Goal: Transaction & Acquisition: Purchase product/service

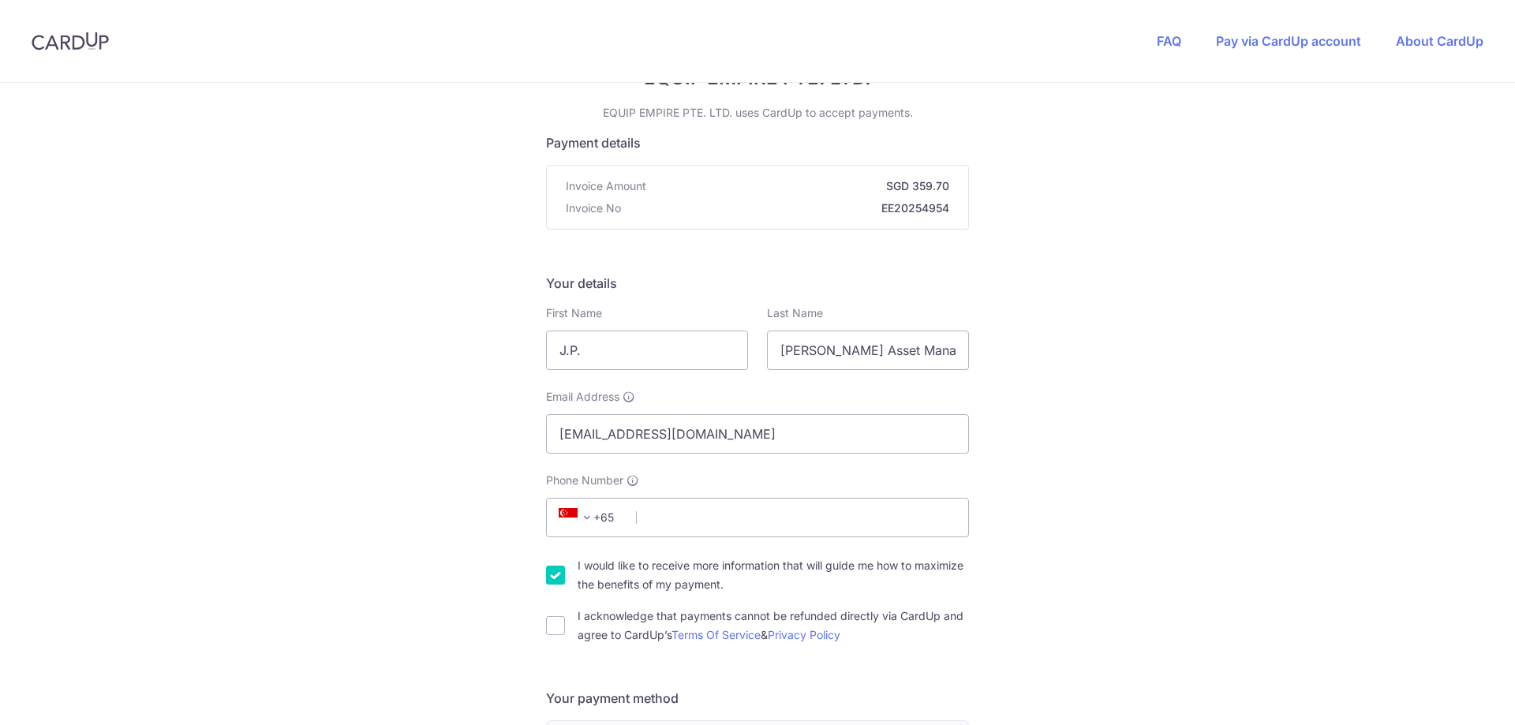
scroll to position [158, 0]
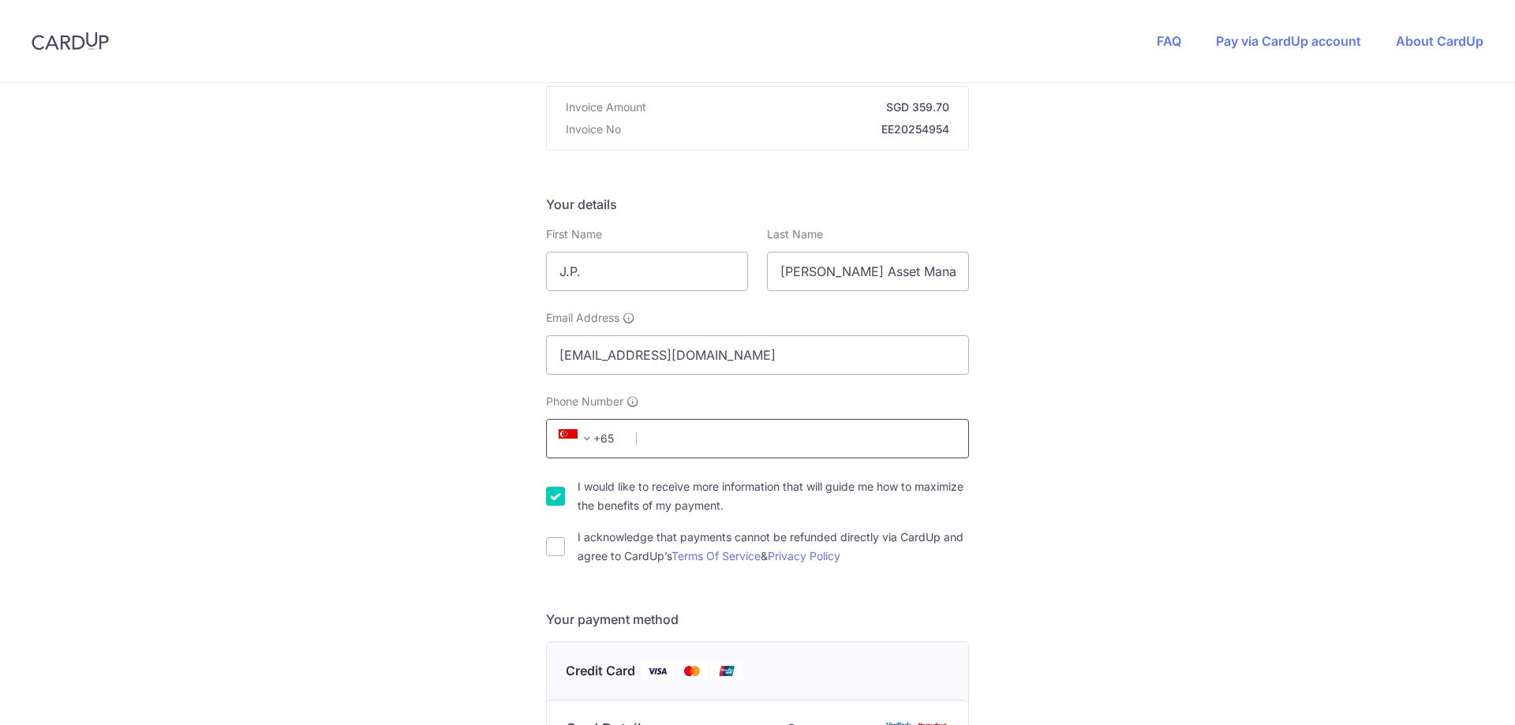
click at [686, 434] on input "Phone Number" at bounding box center [757, 438] width 423 height 39
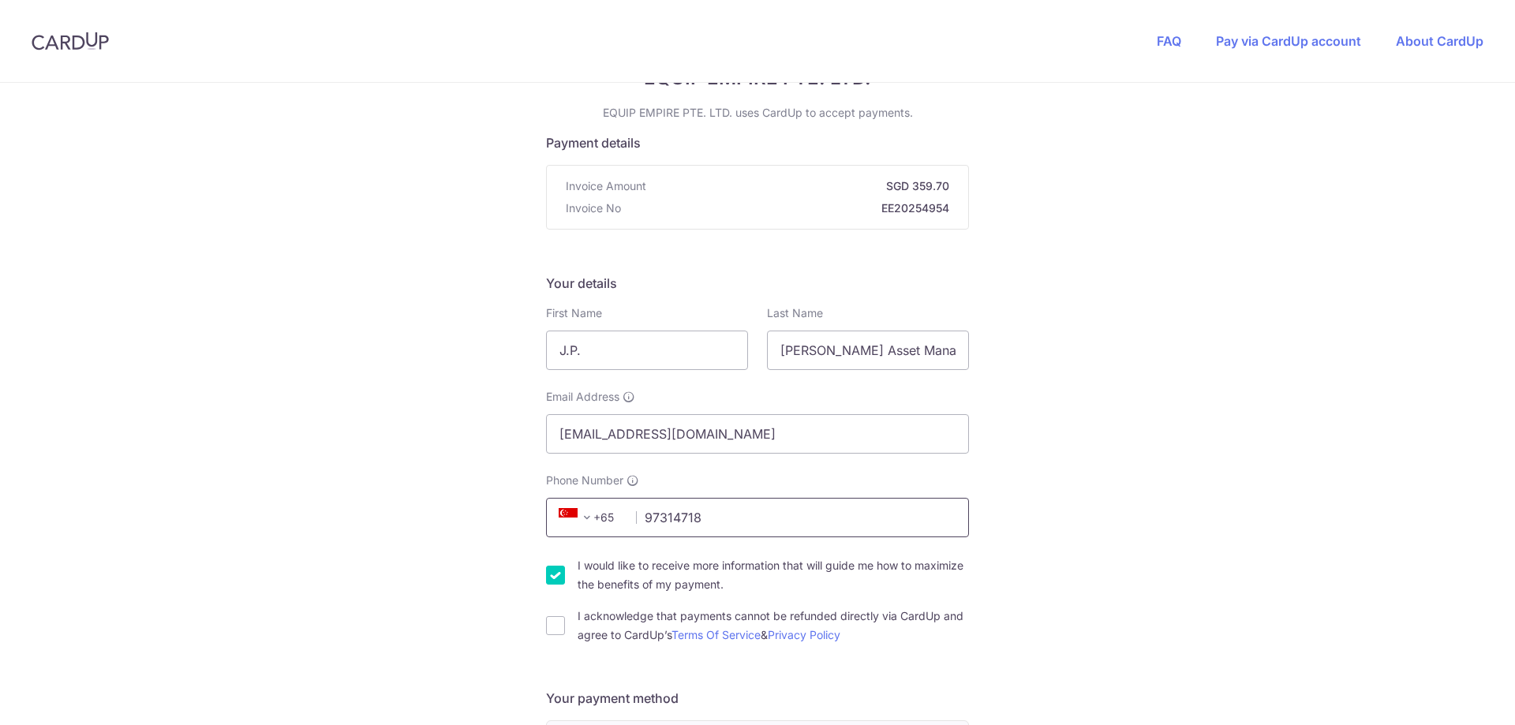
type input "97314718"
click at [559, 583] on input "I would like to receive more information that will guide me how to maximize the…" at bounding box center [555, 575] width 19 height 19
checkbox input "false"
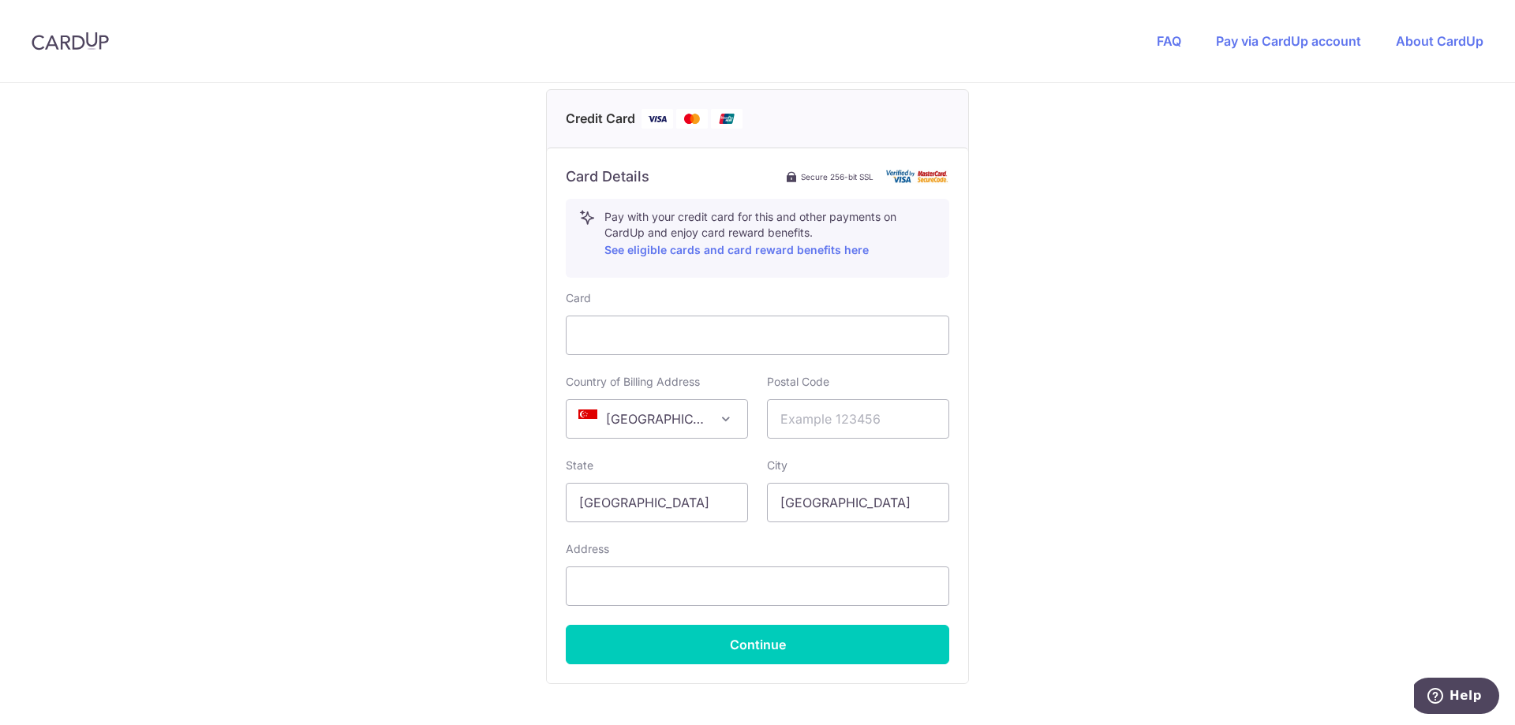
scroll to position [789, 0]
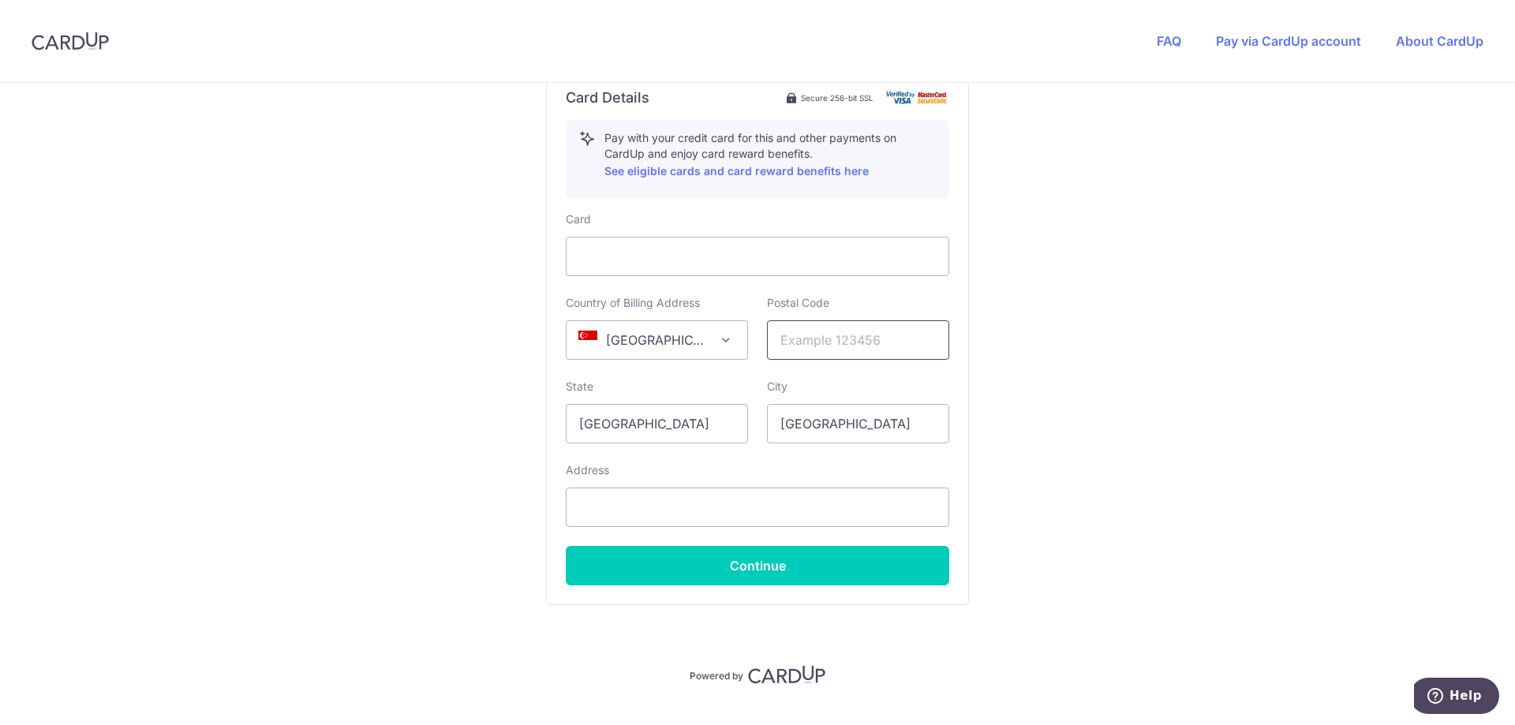
click at [801, 338] on input "text" at bounding box center [858, 339] width 182 height 39
type input "530161"
click at [632, 523] on input "text" at bounding box center [757, 507] width 383 height 39
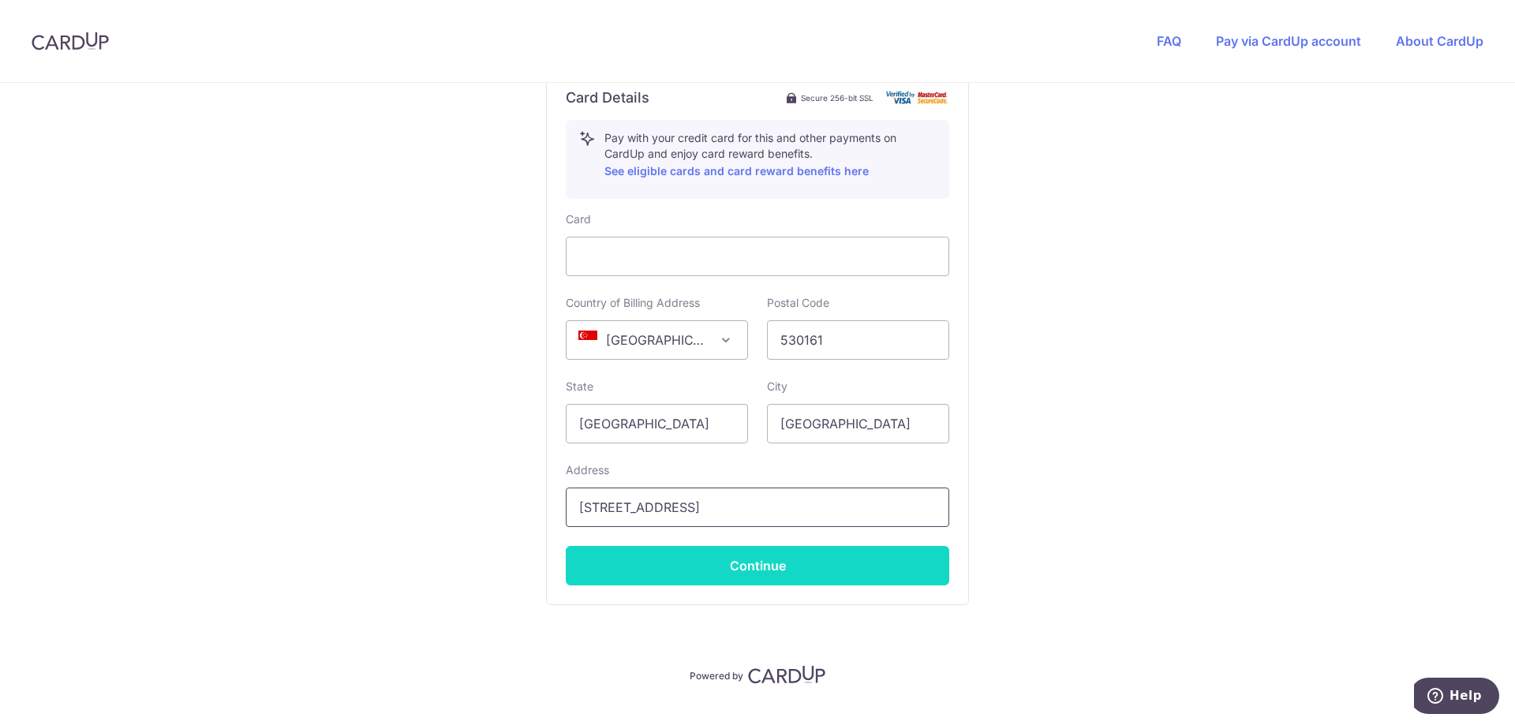
type input "[STREET_ADDRESS]"
click at [736, 562] on button "Continue" at bounding box center [757, 565] width 383 height 39
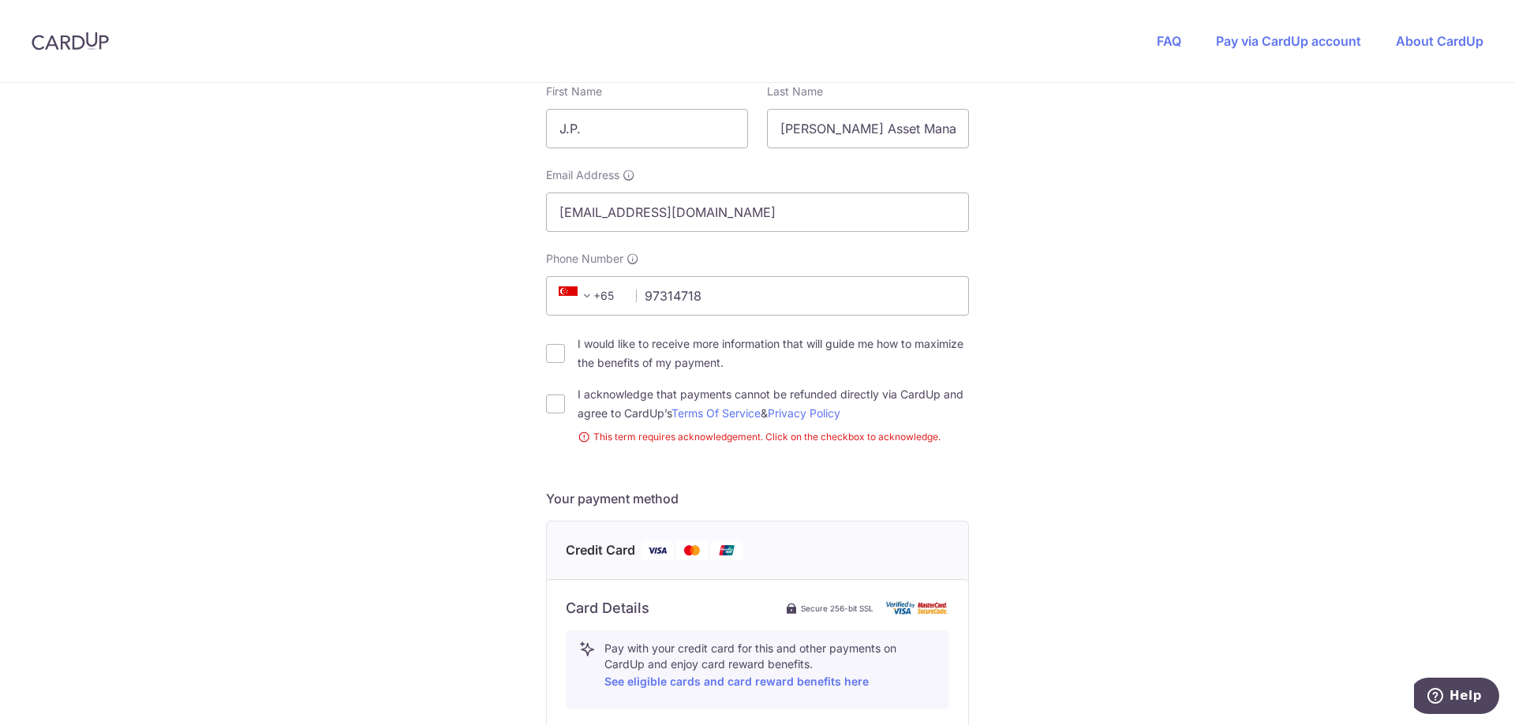
drag, startPoint x: 546, startPoint y: 413, endPoint x: 617, endPoint y: 413, distance: 71.0
click at [547, 413] on input "I acknowledge that payments cannot be refunded directly via CardUp and agree to…" at bounding box center [555, 403] width 19 height 19
checkbox input "true"
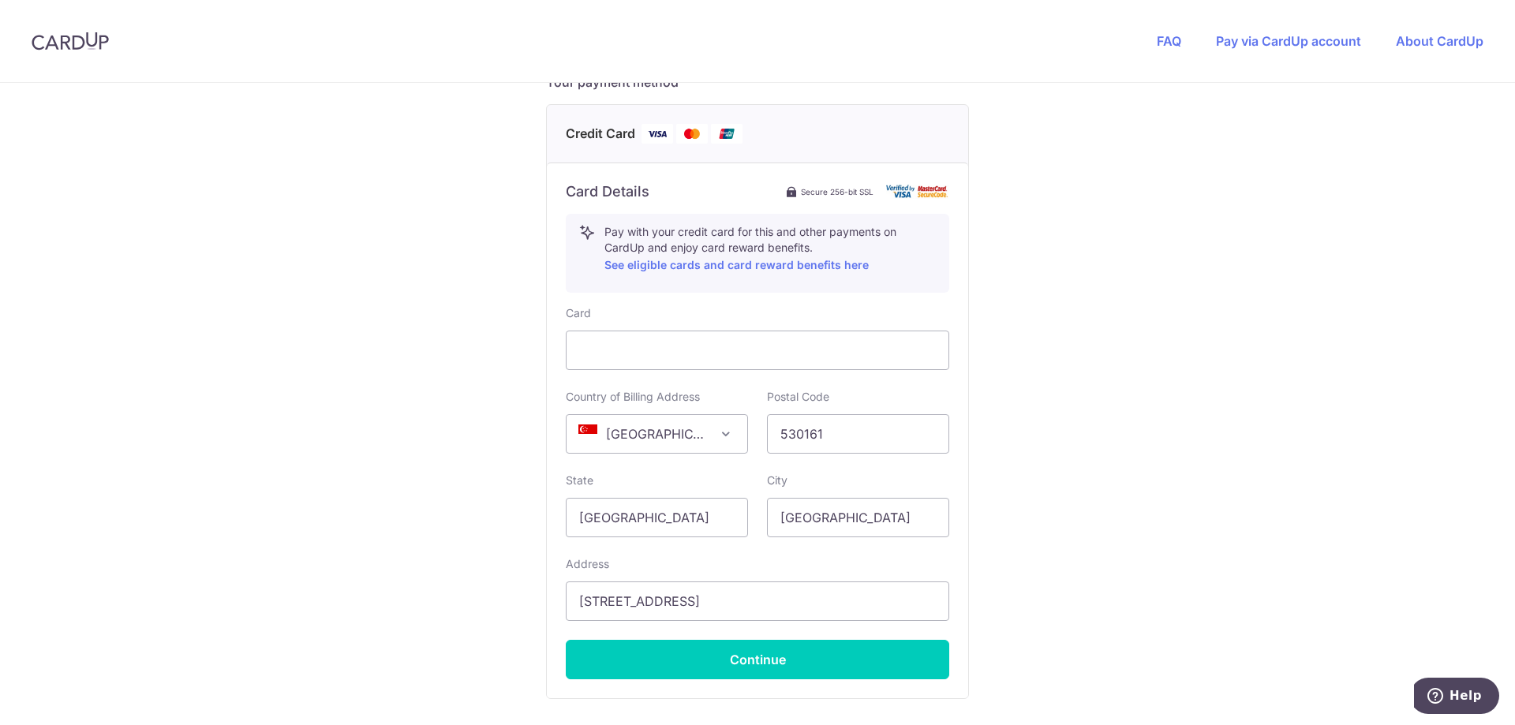
scroll to position [822, 0]
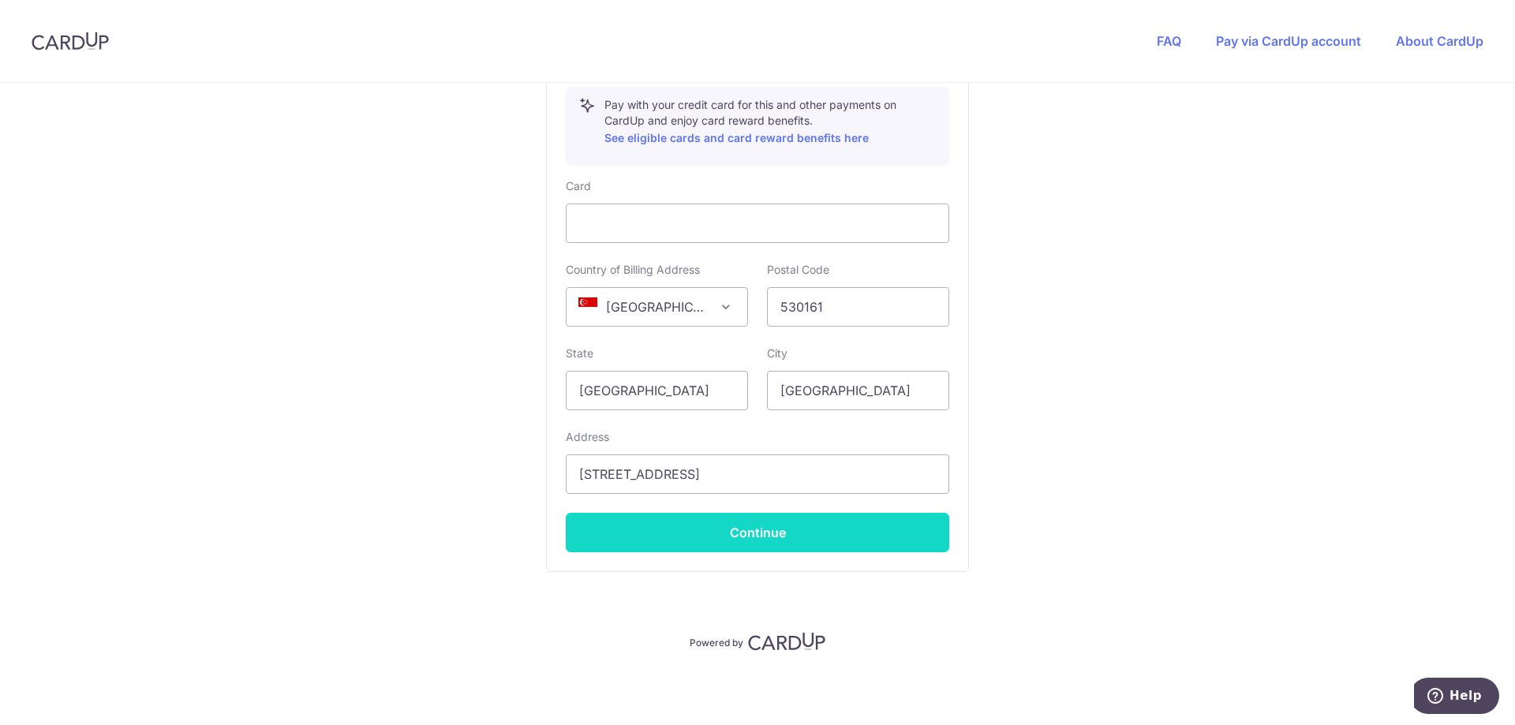
click at [876, 536] on button "Continue" at bounding box center [757, 532] width 383 height 39
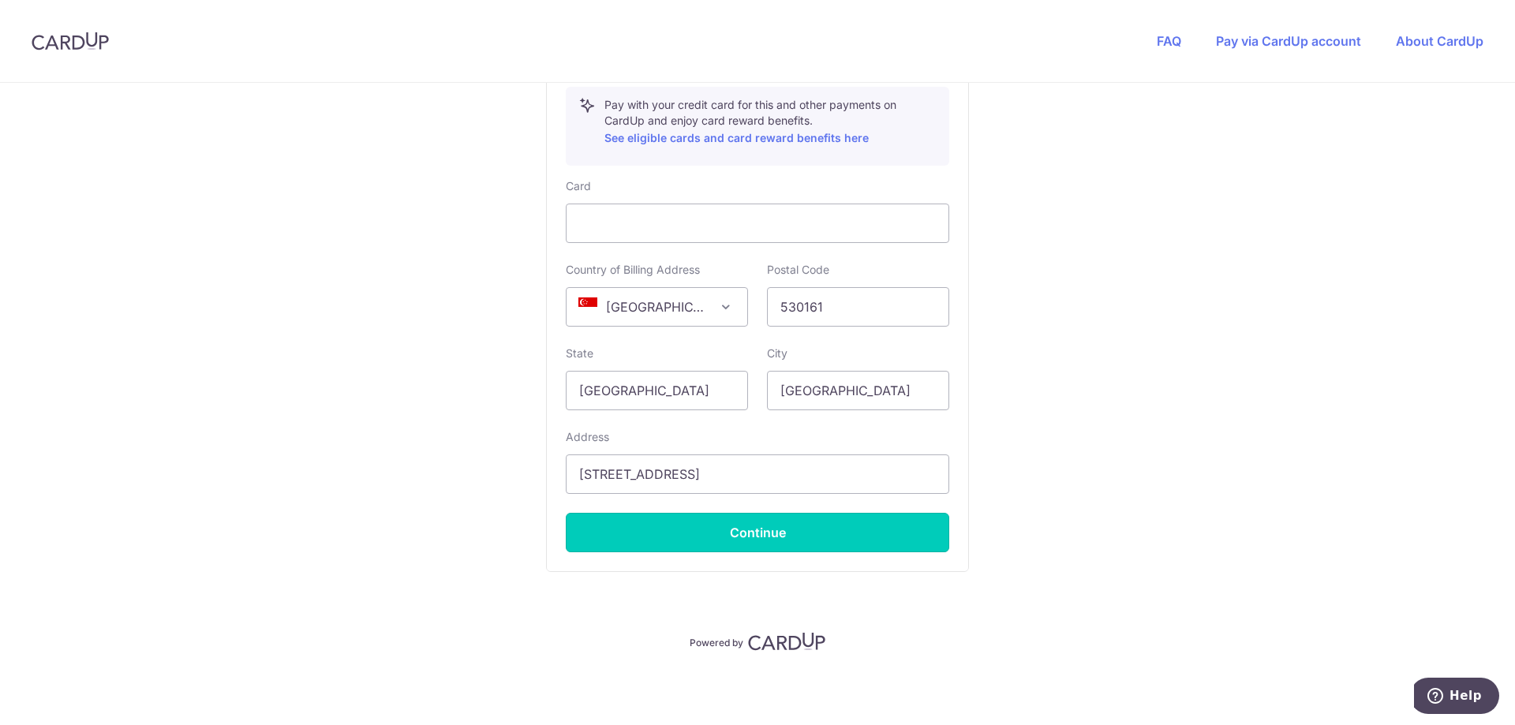
type input "**** 3405"
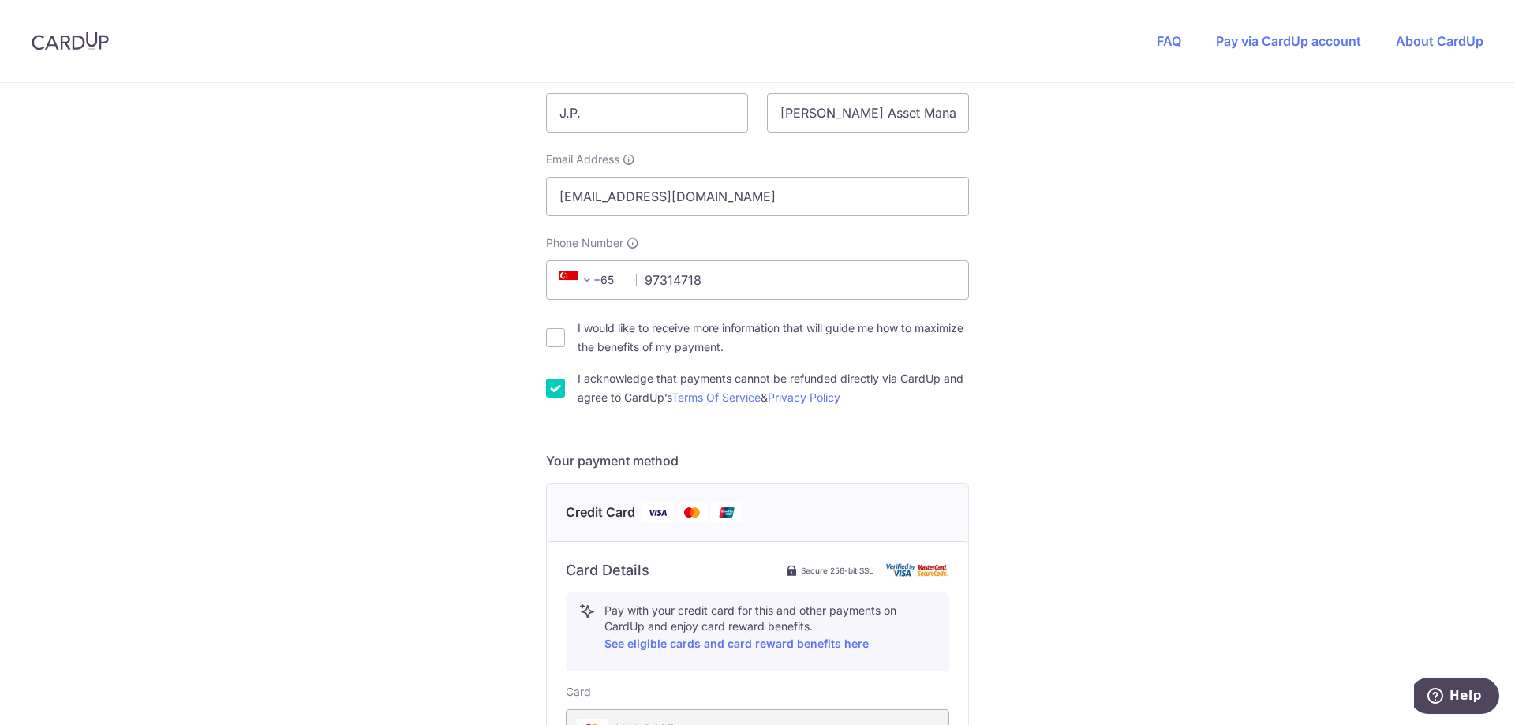
scroll to position [80, 0]
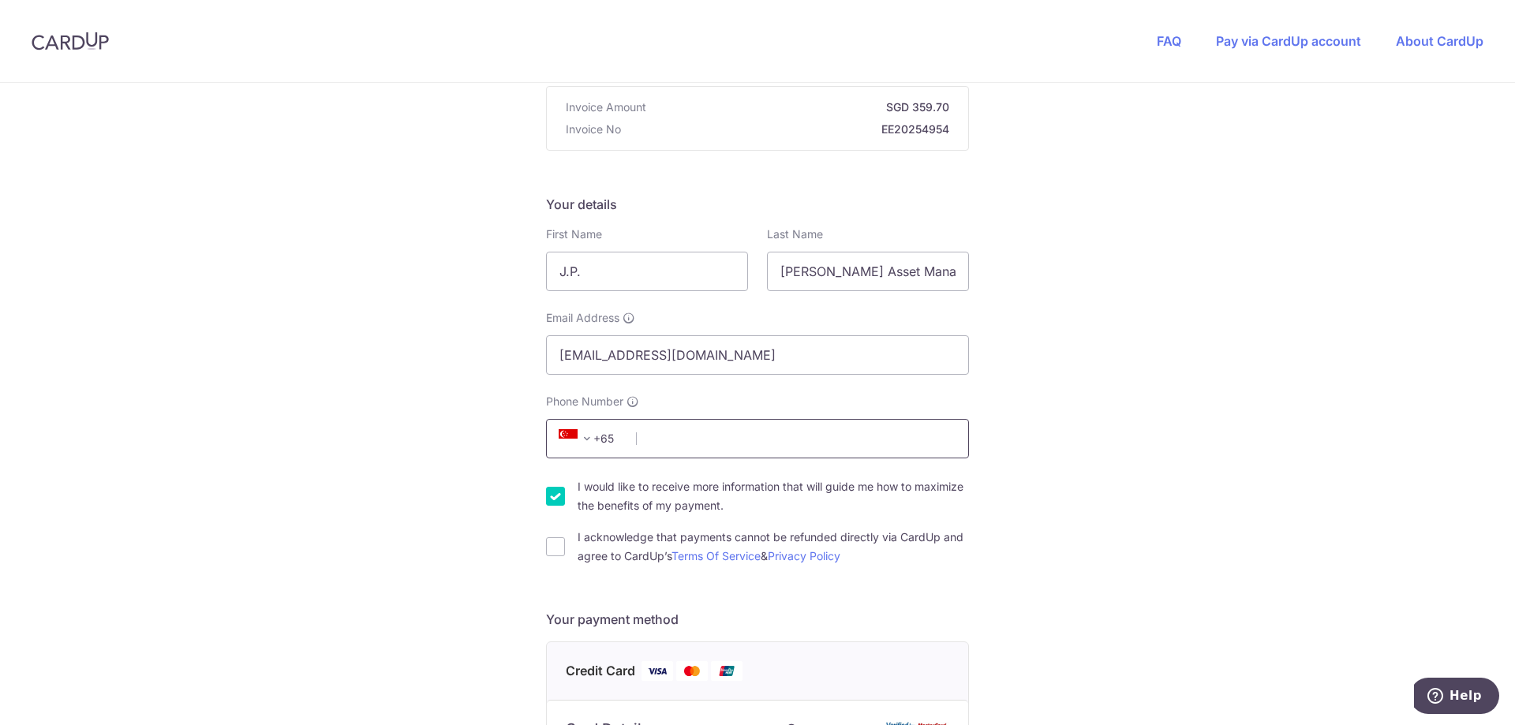
click at [698, 432] on input "Phone Number" at bounding box center [757, 438] width 423 height 39
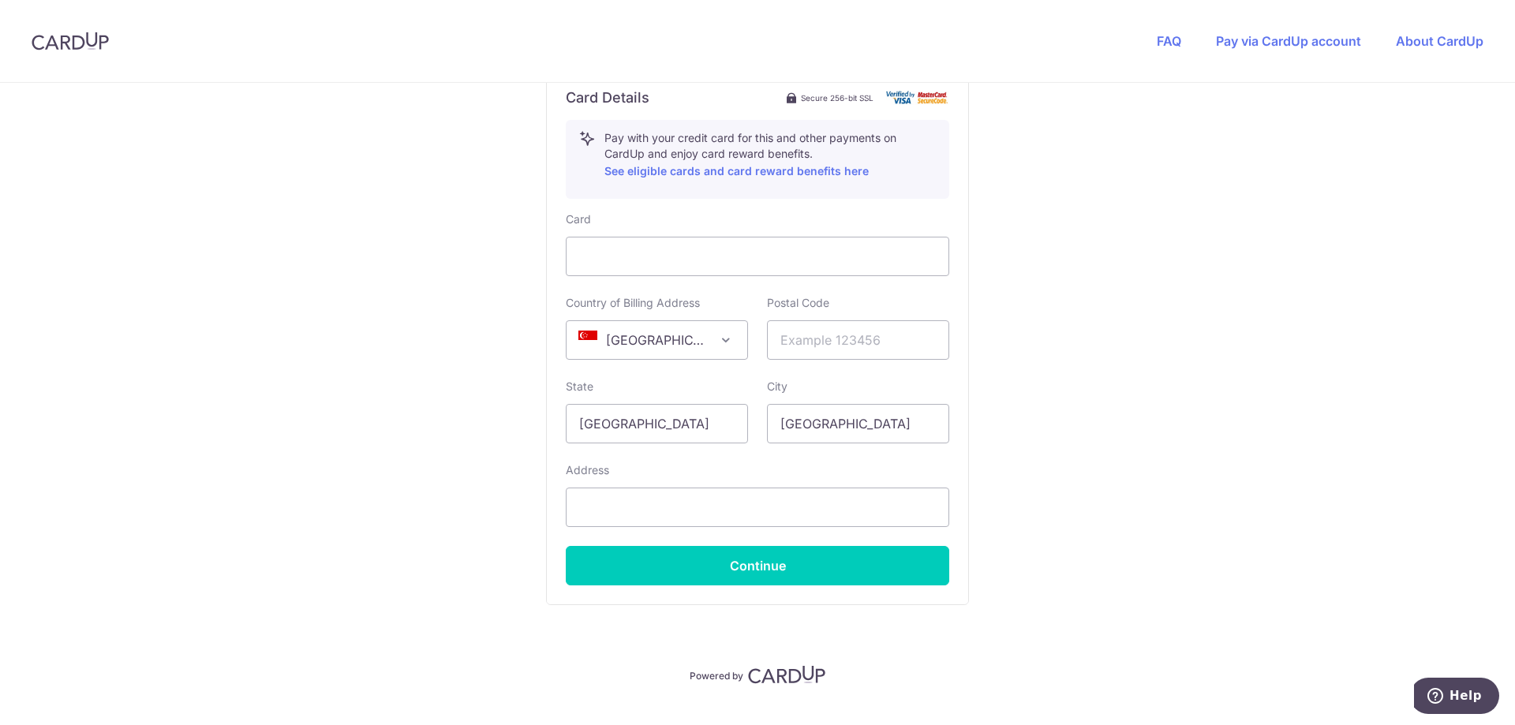
scroll to position [552, 0]
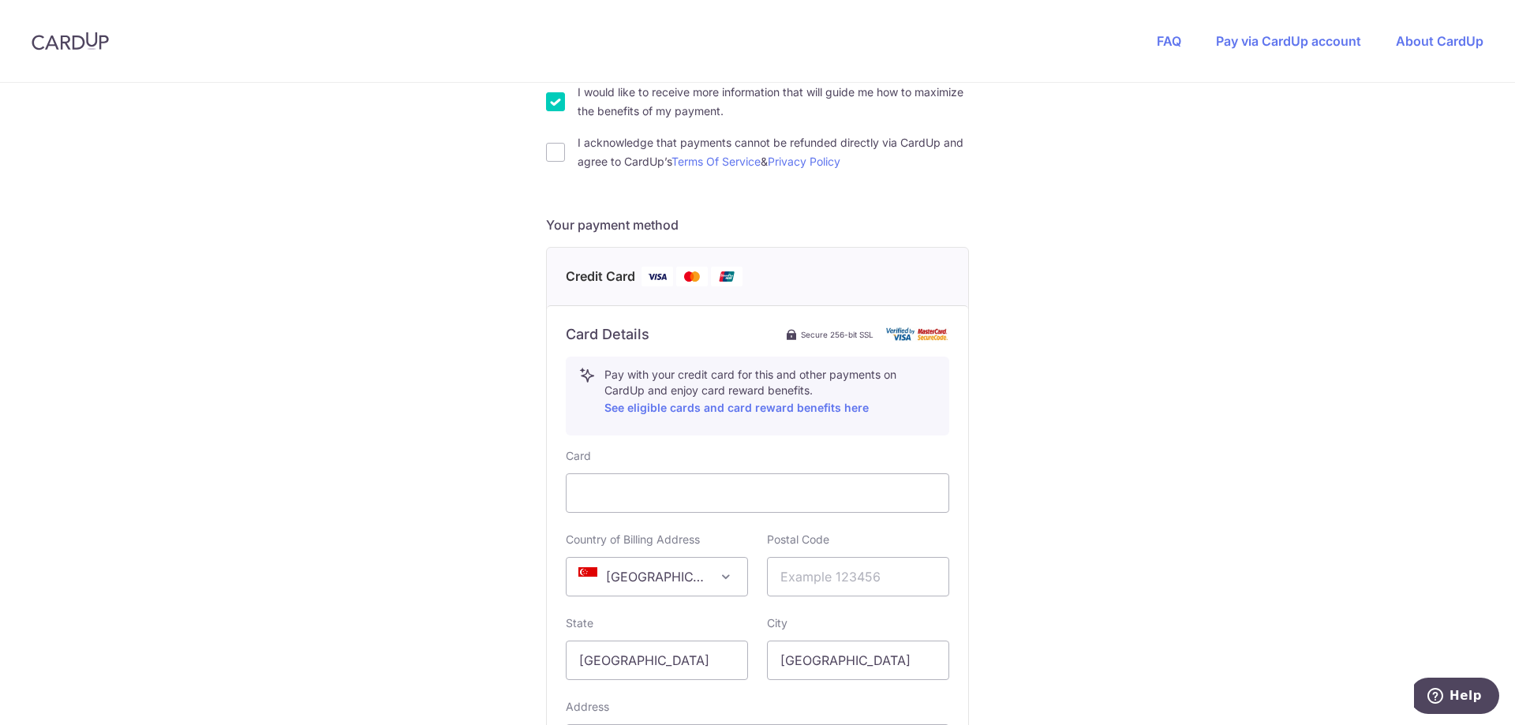
click at [618, 283] on span "Credit Card" at bounding box center [600, 277] width 69 height 20
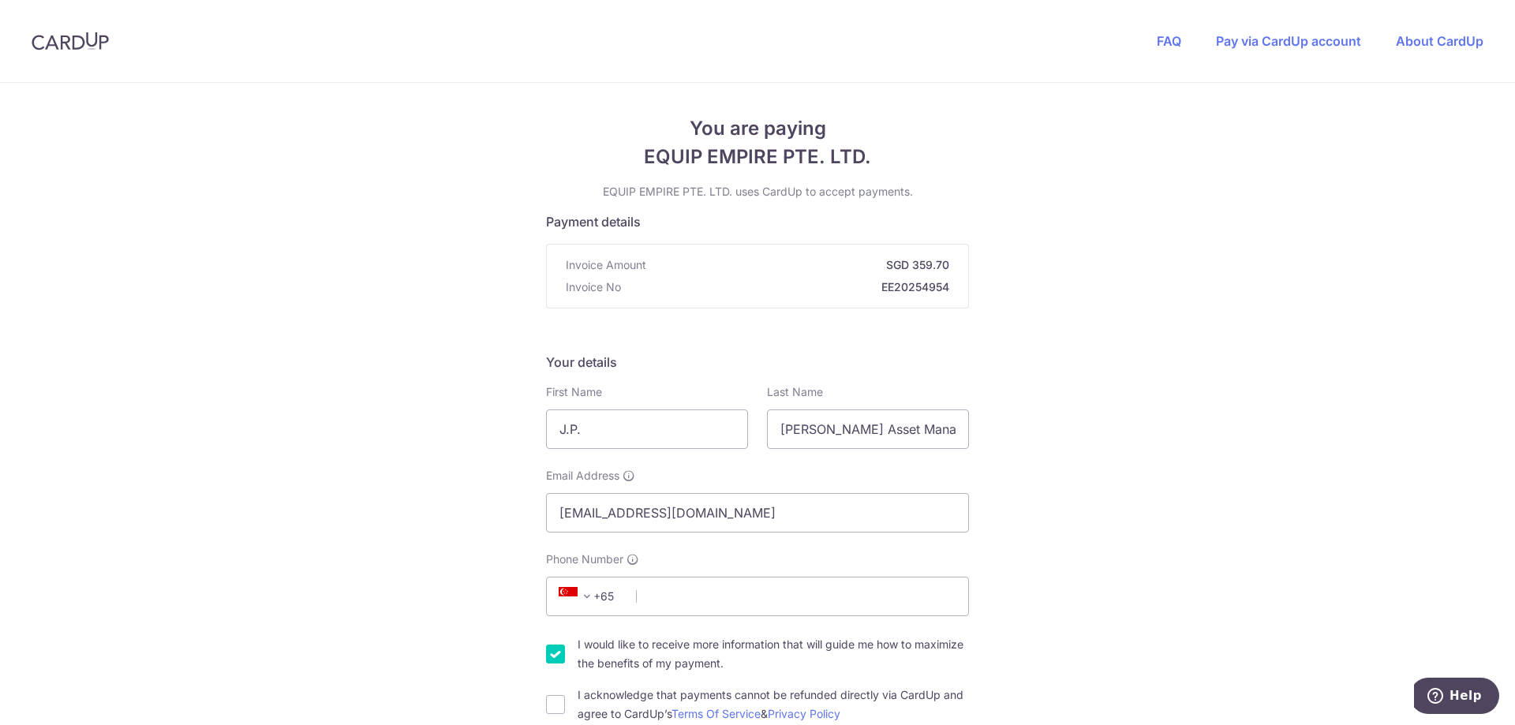
scroll to position [237, 0]
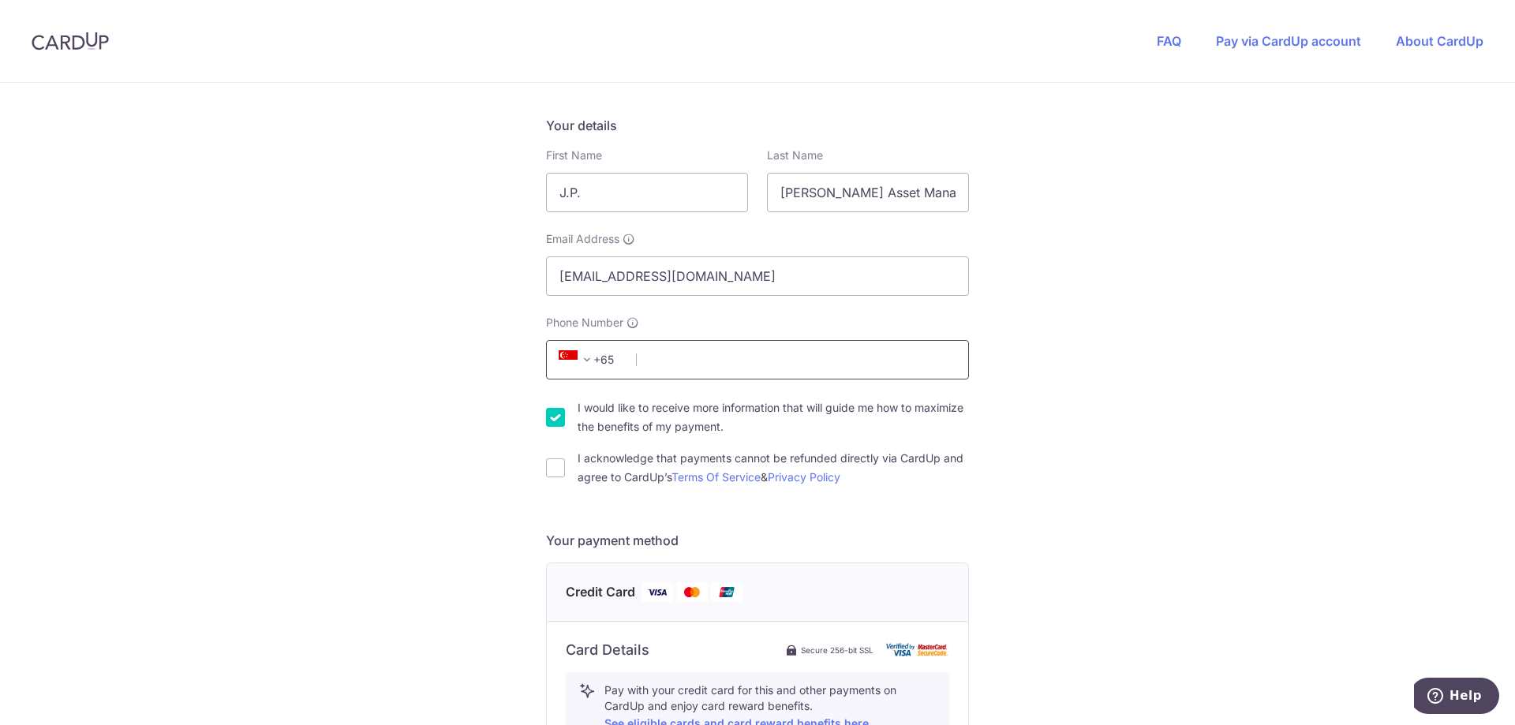
click at [705, 362] on input "Phone Number" at bounding box center [757, 359] width 423 height 39
type input "97314718"
click at [553, 467] on input "I acknowledge that payments cannot be refunded directly via CardUp and agree to…" at bounding box center [555, 467] width 19 height 19
checkbox input "true"
click at [559, 422] on input "I would like to receive more information that will guide me how to maximize the…" at bounding box center [555, 417] width 19 height 19
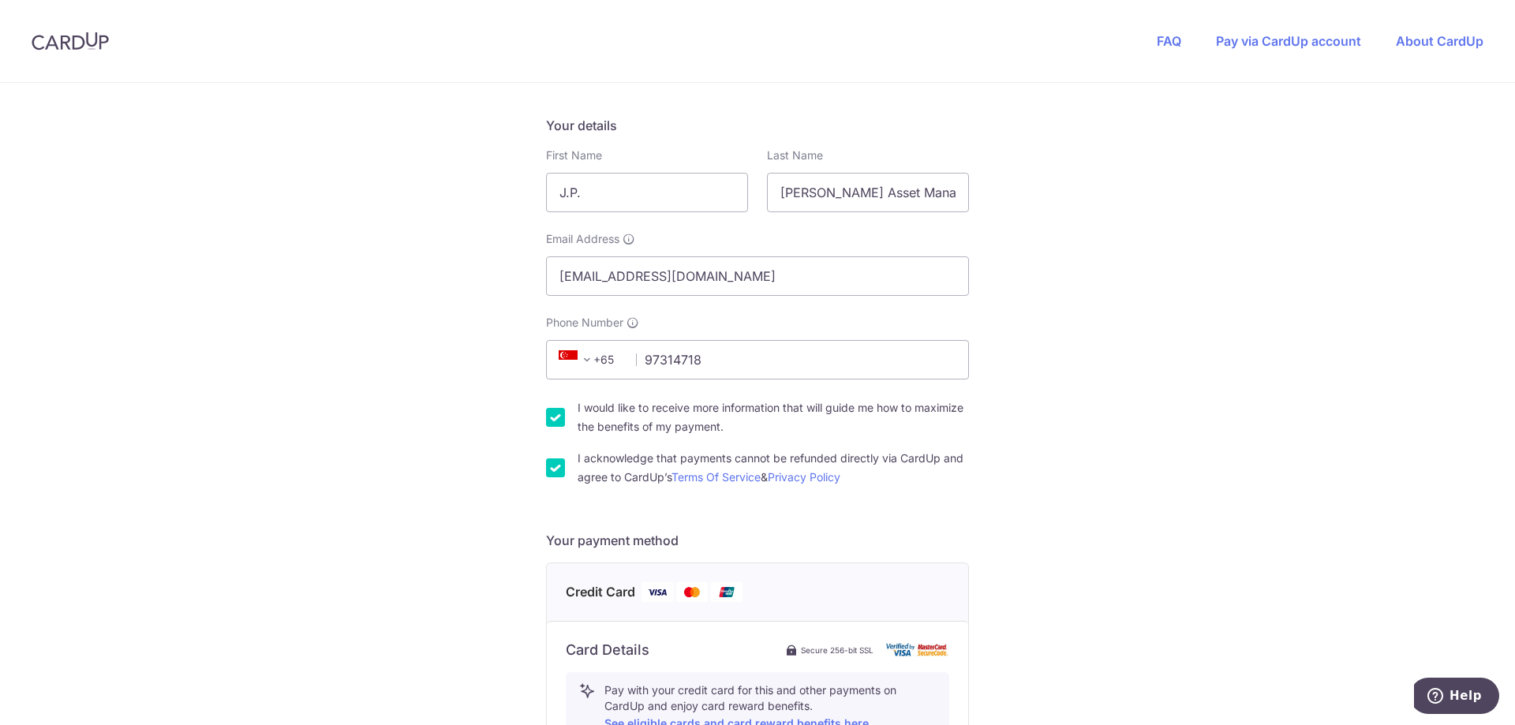
checkbox input "false"
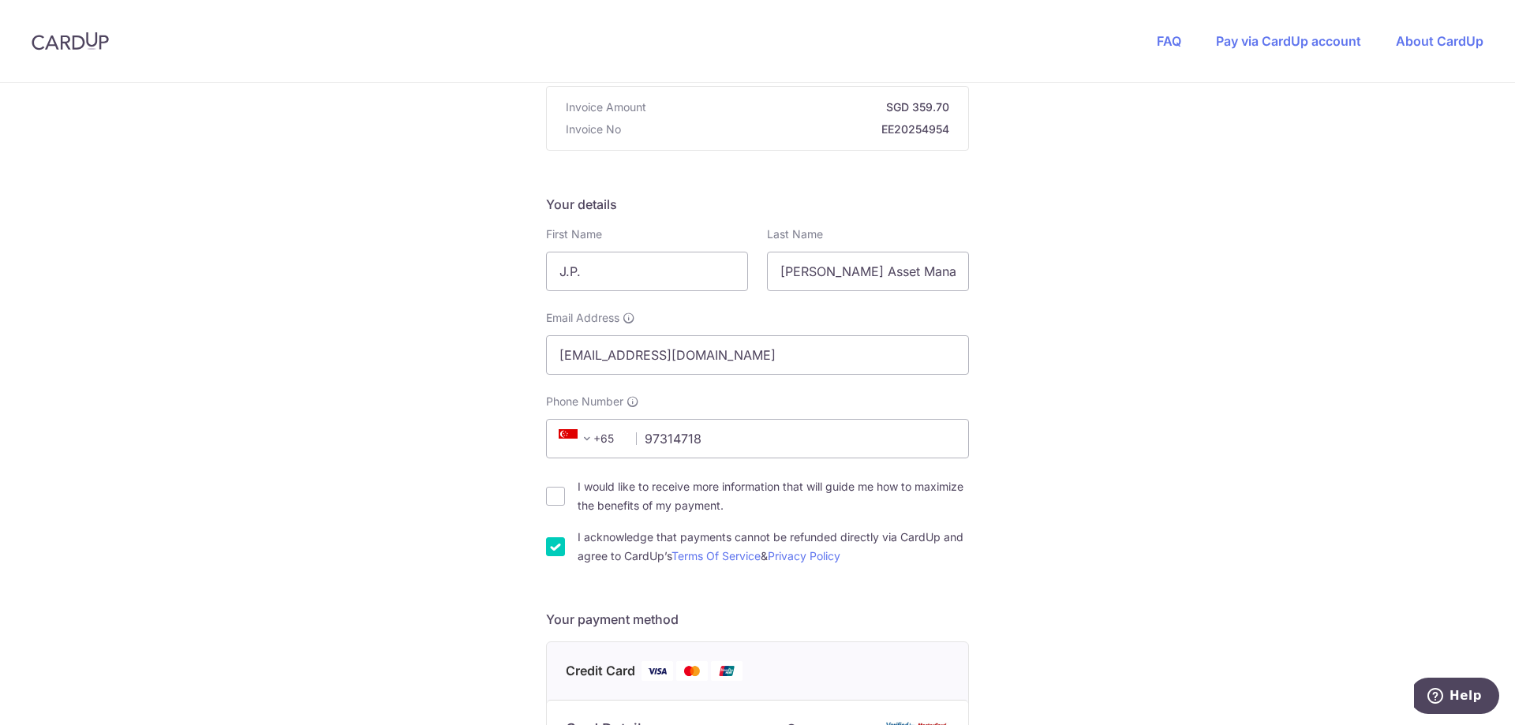
scroll to position [552, 0]
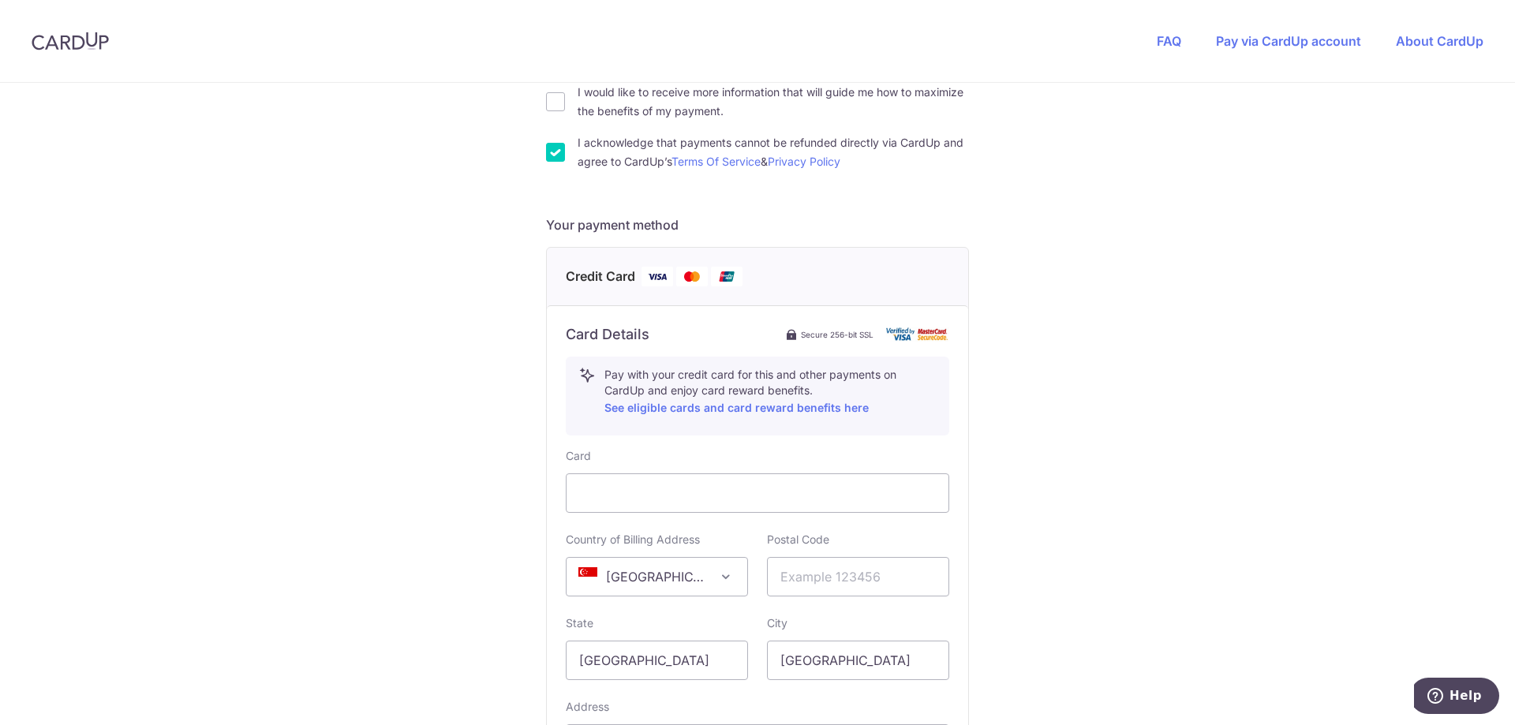
click at [593, 278] on span "Credit Card" at bounding box center [600, 277] width 69 height 20
click at [716, 278] on img at bounding box center [727, 277] width 32 height 20
click at [645, 292] on div "Credit Card" at bounding box center [757, 277] width 421 height 58
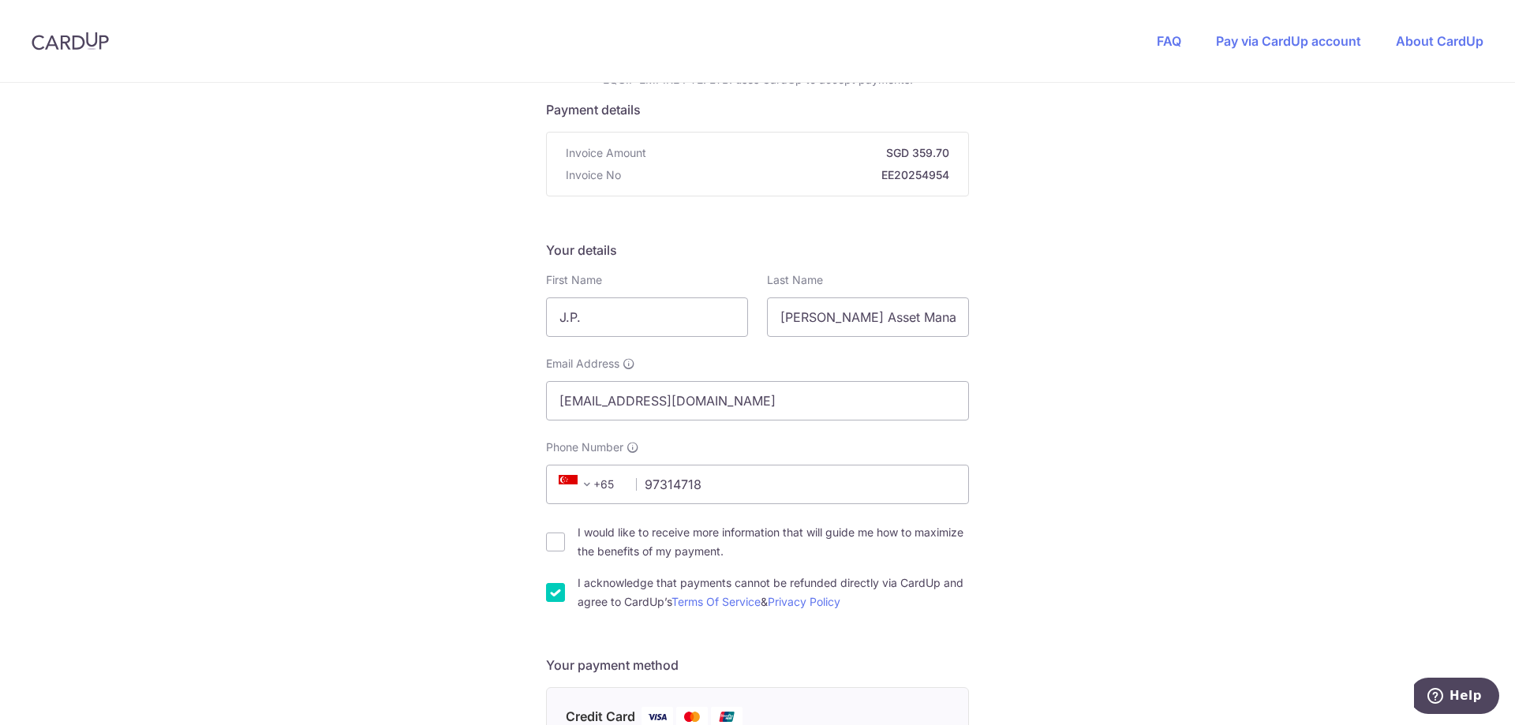
scroll to position [0, 0]
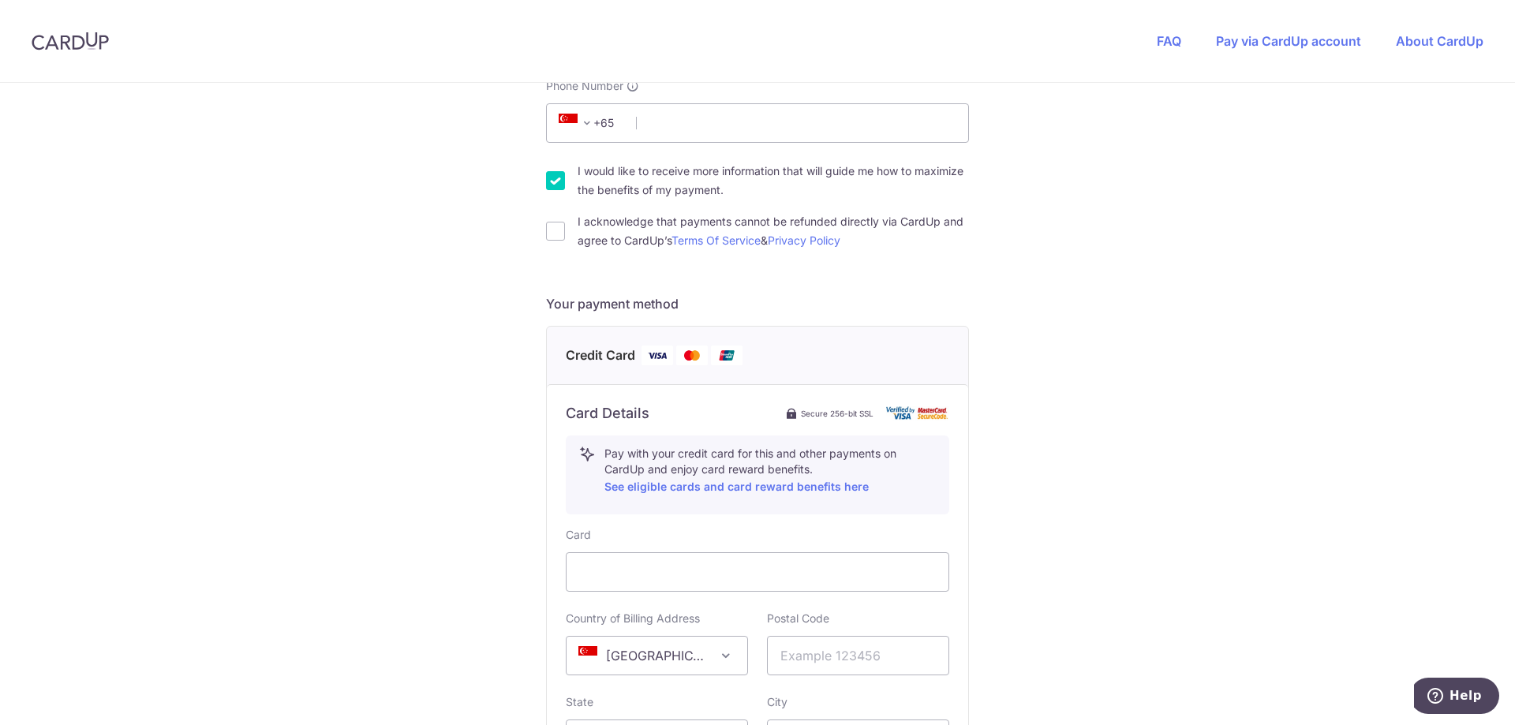
scroll to position [316, 0]
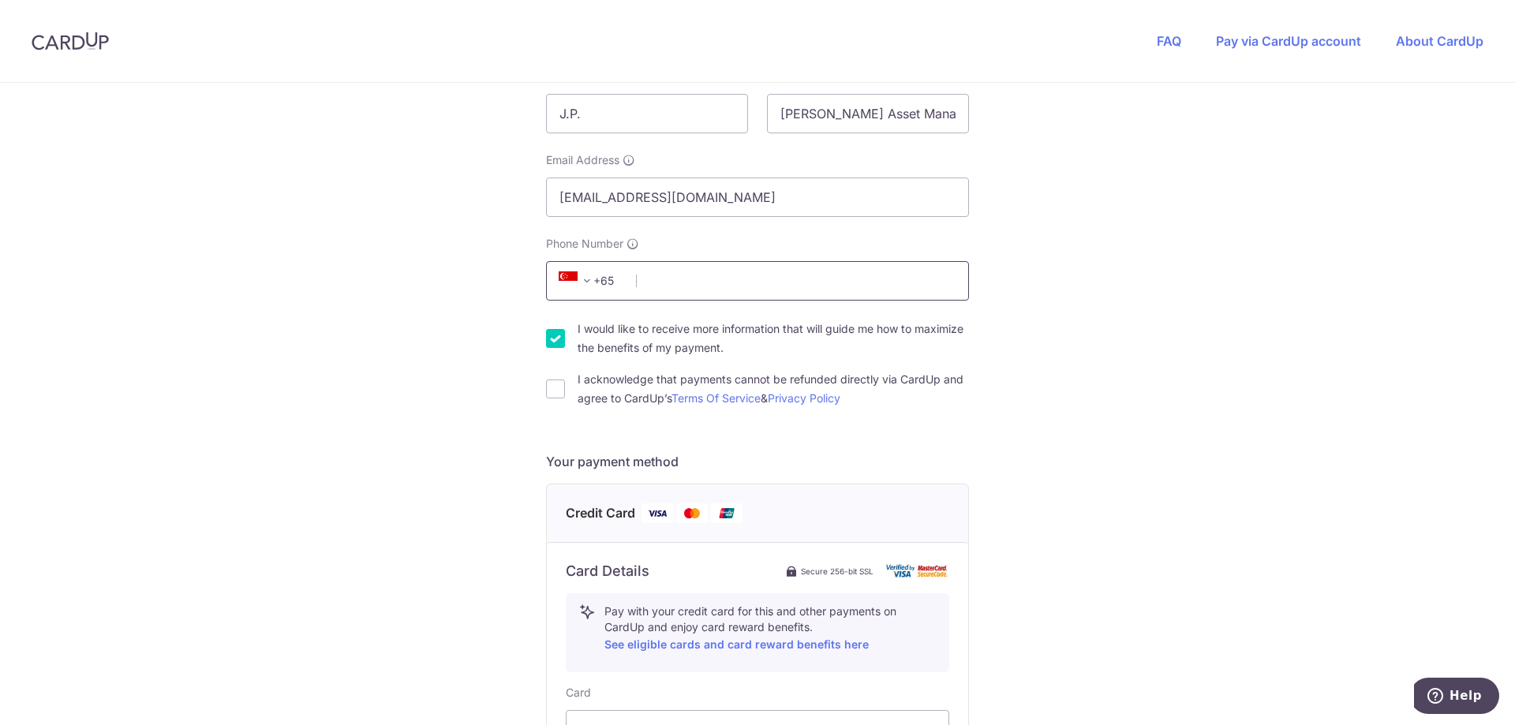
click at [687, 287] on input "Phone Number" at bounding box center [757, 280] width 423 height 39
type input "97314718"
click at [1299, 480] on div "You are paying EQUIP EMPIRE PTE. LTD. EQUIP EMPIRE PTE. LTD. uses CardUp to acc…" at bounding box center [757, 499] width 1515 height 1464
click at [562, 331] on div "I would like to receive more information that will guide me how to maximize the…" at bounding box center [757, 338] width 423 height 38
click at [549, 348] on div "I would like to receive more information that will guide me how to maximize the…" at bounding box center [757, 338] width 423 height 38
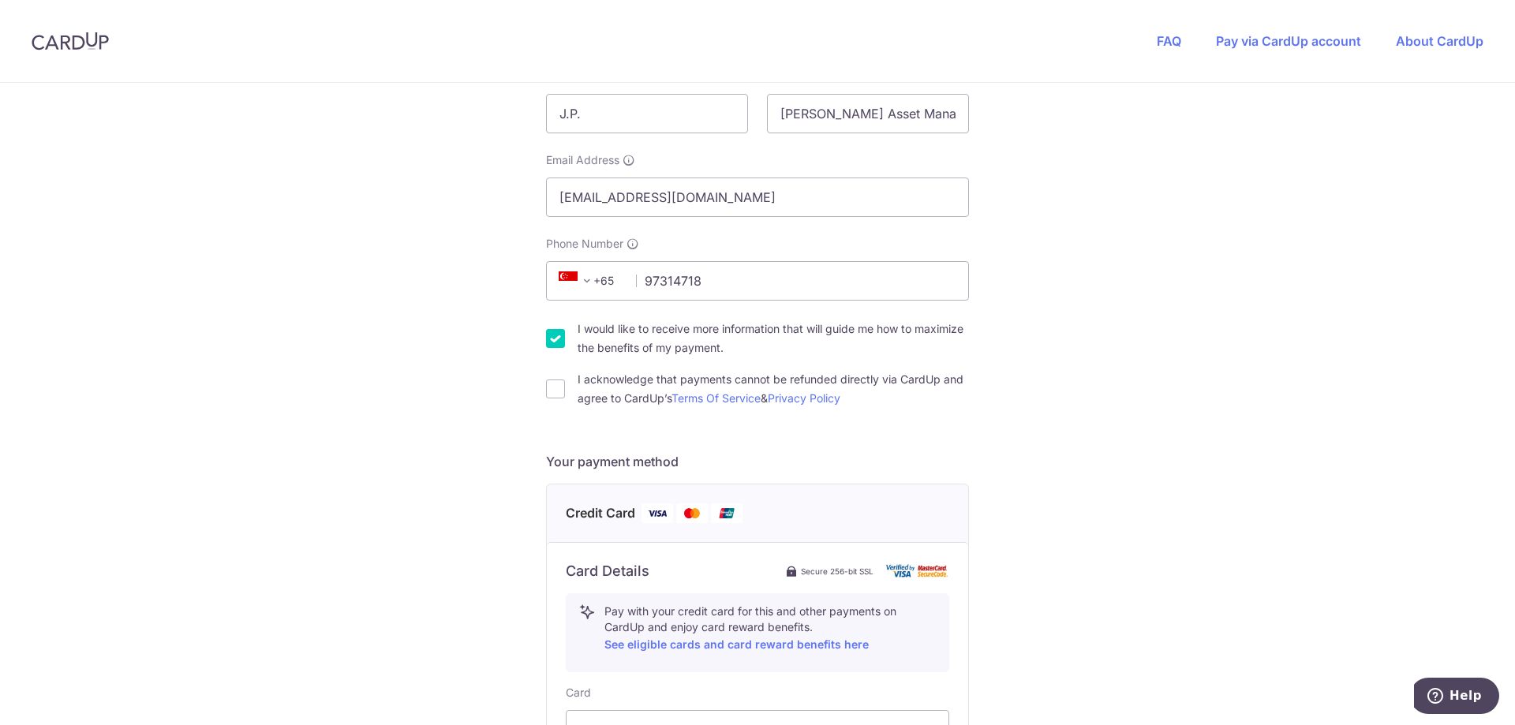
click at [554, 342] on input "I would like to receive more information that will guide me how to maximize the…" at bounding box center [555, 338] width 19 height 19
checkbox input "false"
click at [530, 406] on div "You are paying EQUIP EMPIRE PTE. LTD. EQUIP EMPIRE PTE. LTD. uses CardUp to acc…" at bounding box center [757, 499] width 1515 height 1464
click at [546, 381] on input "I acknowledge that payments cannot be refunded directly via CardUp and agree to…" at bounding box center [555, 388] width 19 height 19
checkbox input "true"
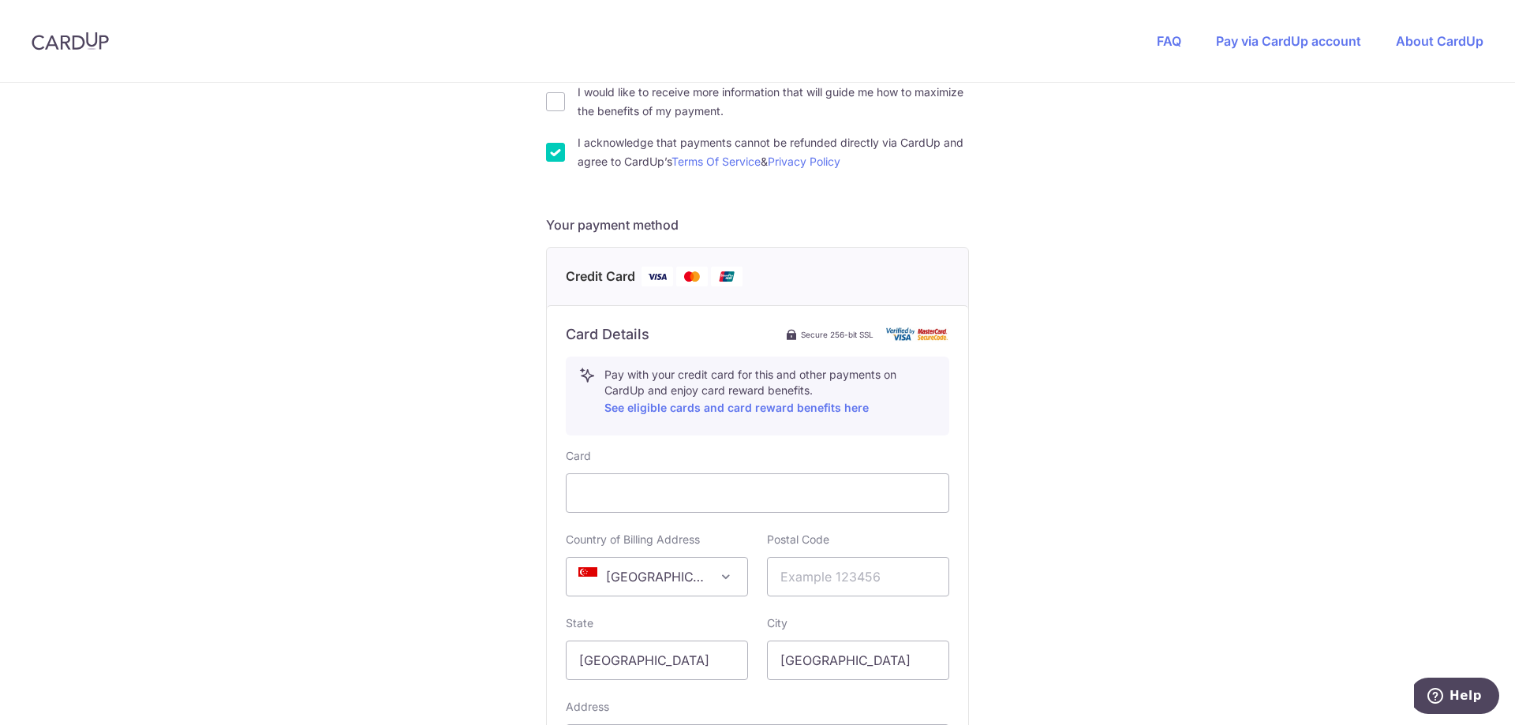
scroll to position [631, 0]
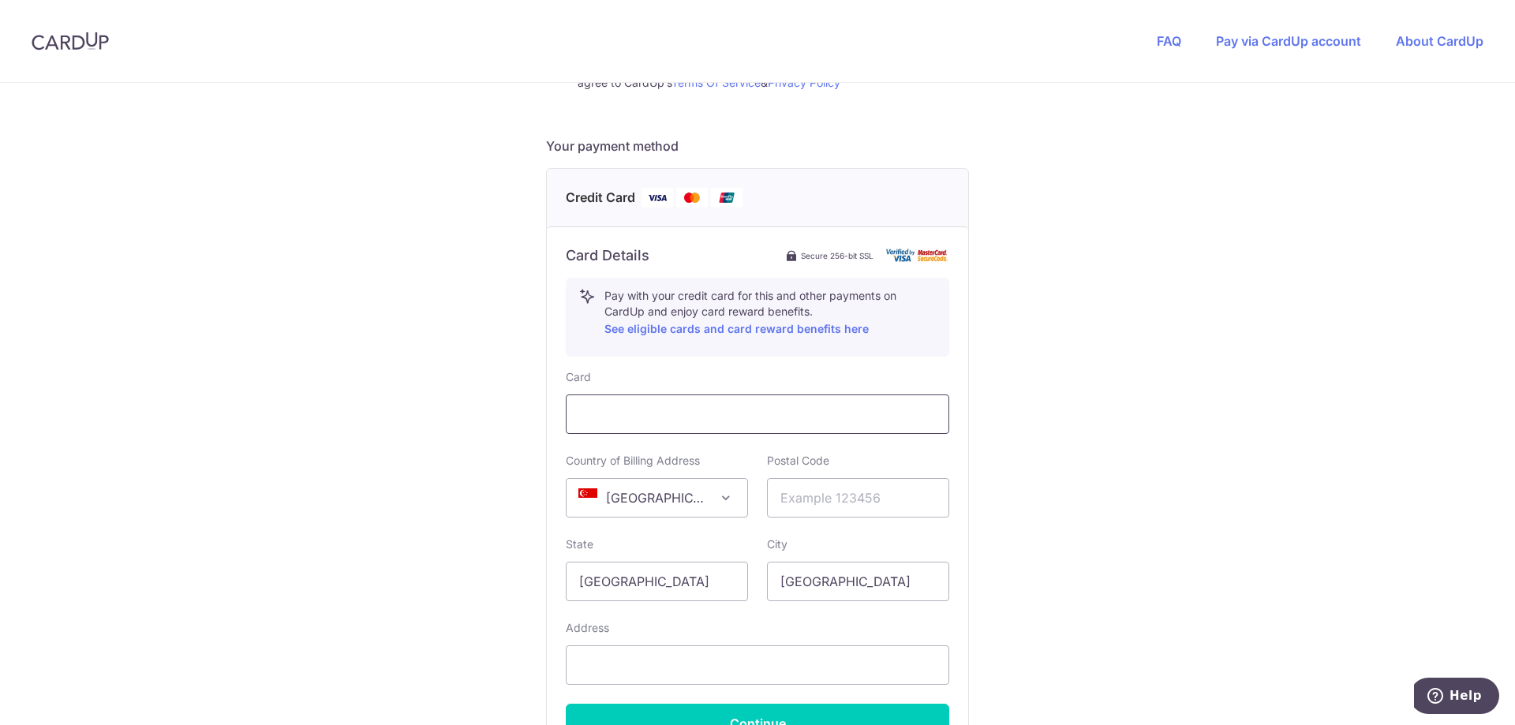
click at [651, 425] on div at bounding box center [757, 413] width 383 height 39
click at [1014, 493] on div "You are paying EQUIP EMPIRE PTE. LTD. EQUIP EMPIRE PTE. LTD. uses CardUp to acc…" at bounding box center [757, 184] width 1515 height 1464
click at [815, 511] on input "text" at bounding box center [858, 497] width 182 height 39
type input "530161"
type input "[STREET_ADDRESS]"
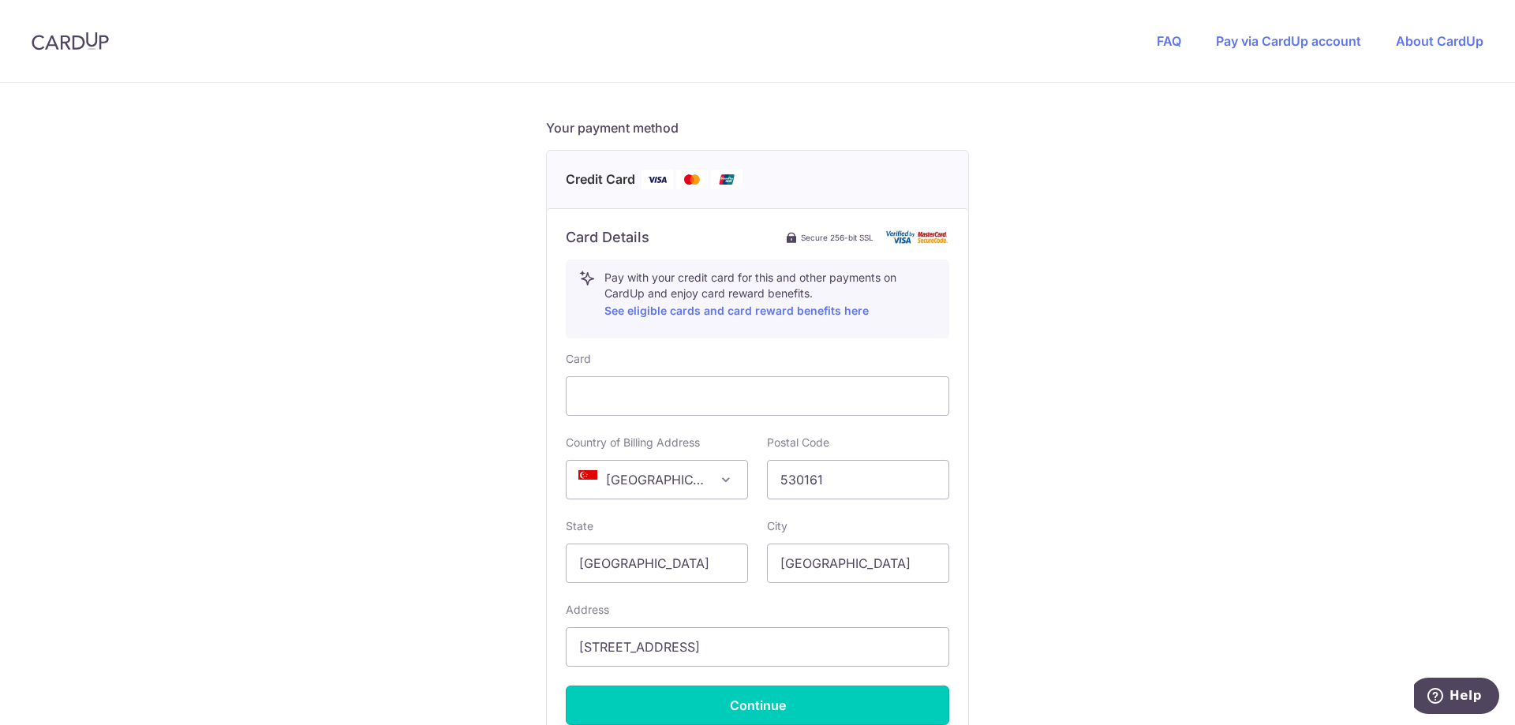
scroll to position [822, 0]
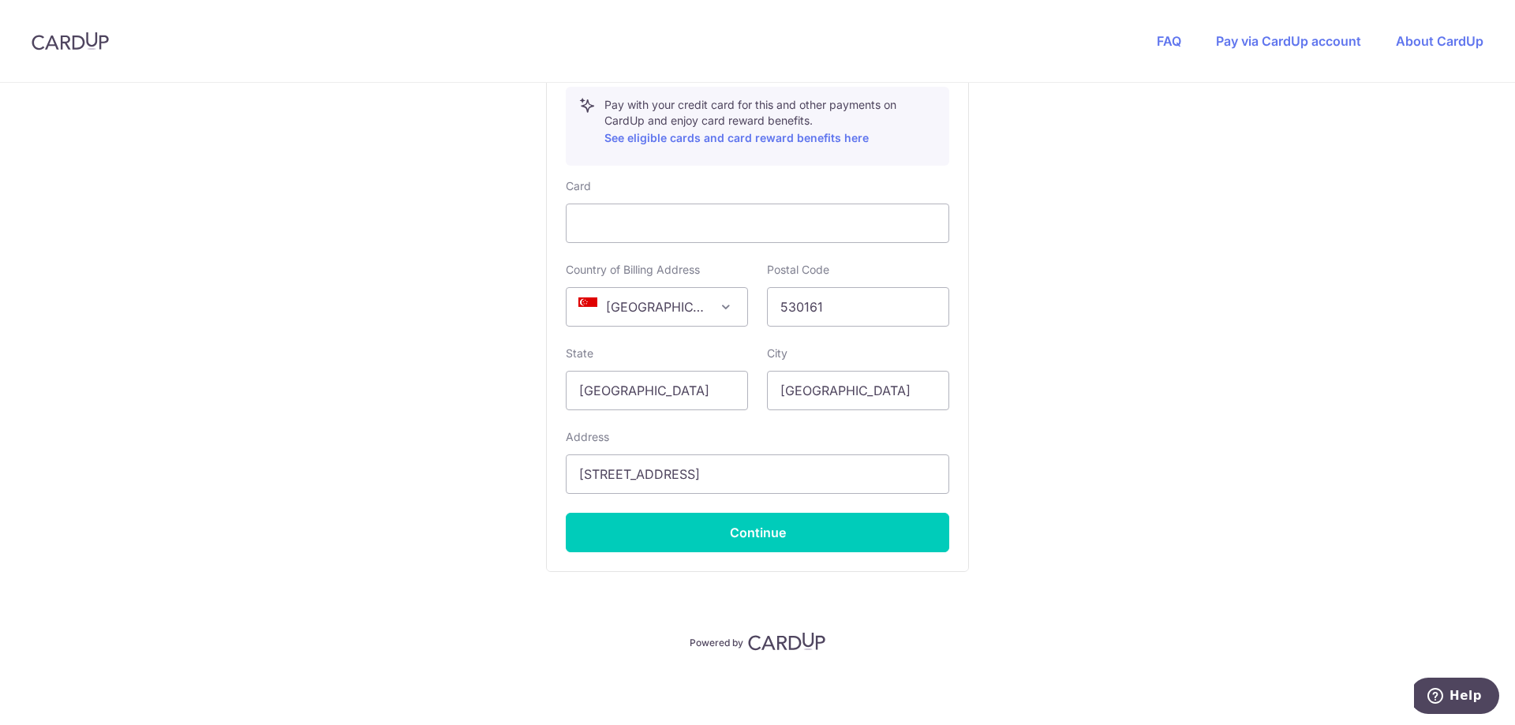
click at [751, 441] on div "Address [STREET_ADDRESS]" at bounding box center [757, 461] width 383 height 65
click at [752, 504] on div "Card Country of Billing Address [GEOGRAPHIC_DATA] [GEOGRAPHIC_DATA] [GEOGRAPHIC…" at bounding box center [757, 365] width 383 height 374
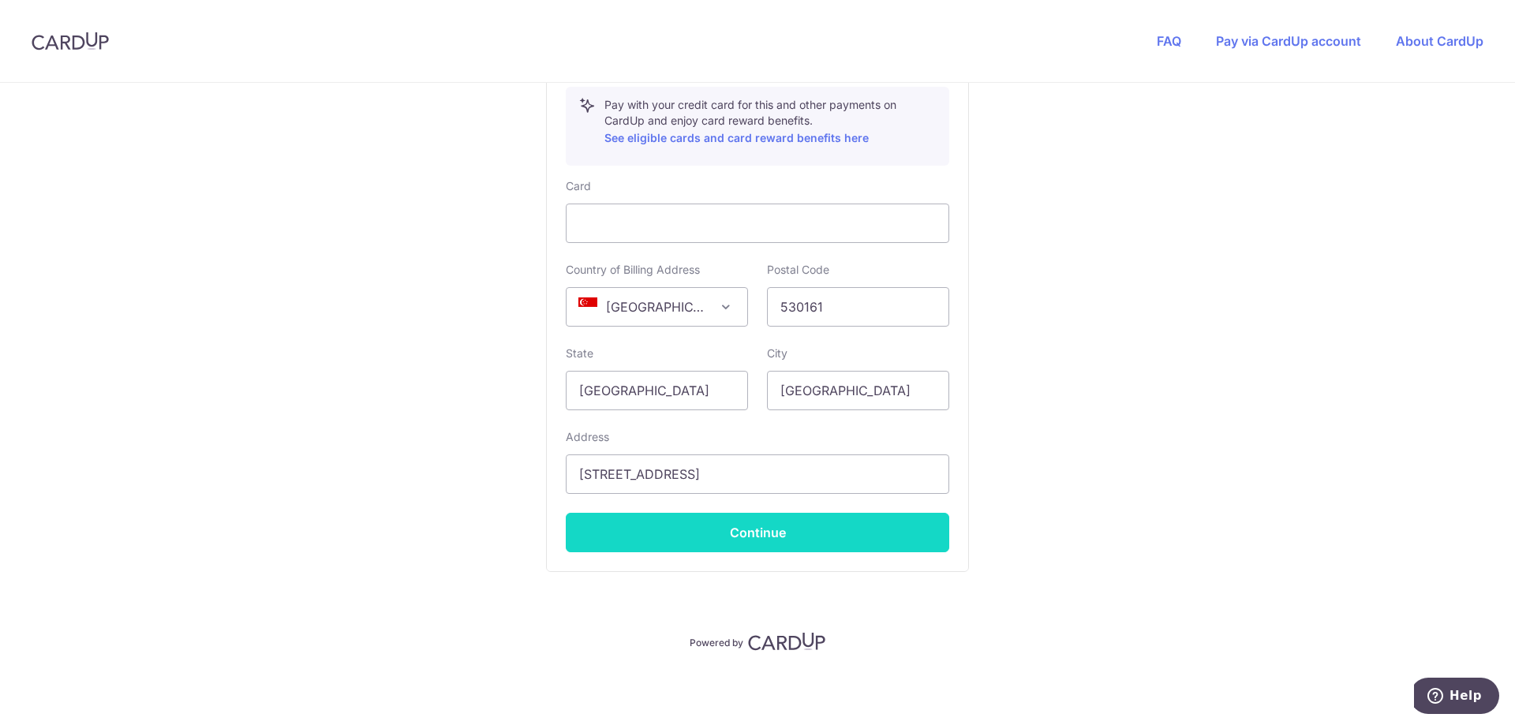
click at [740, 532] on button "Continue" at bounding box center [757, 532] width 383 height 39
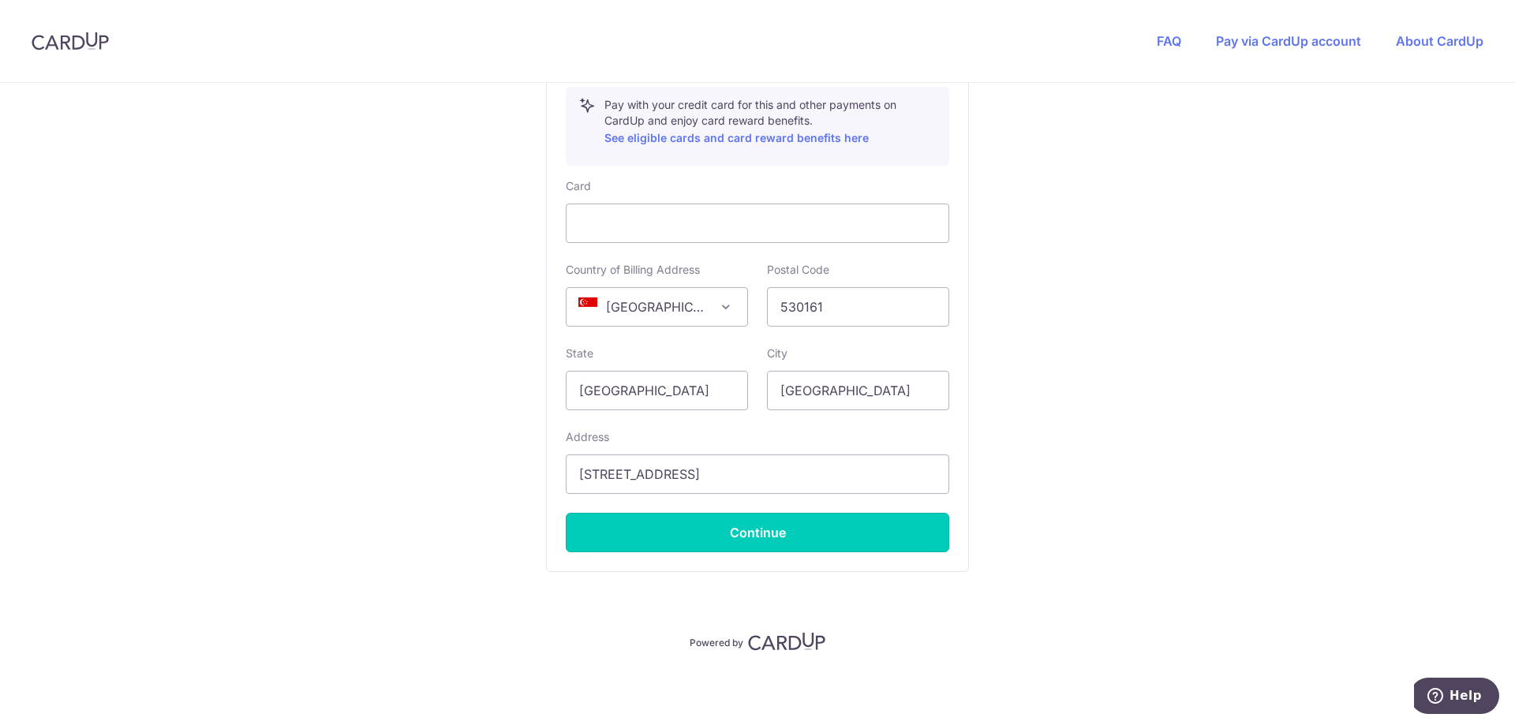
type input "**** 3405"
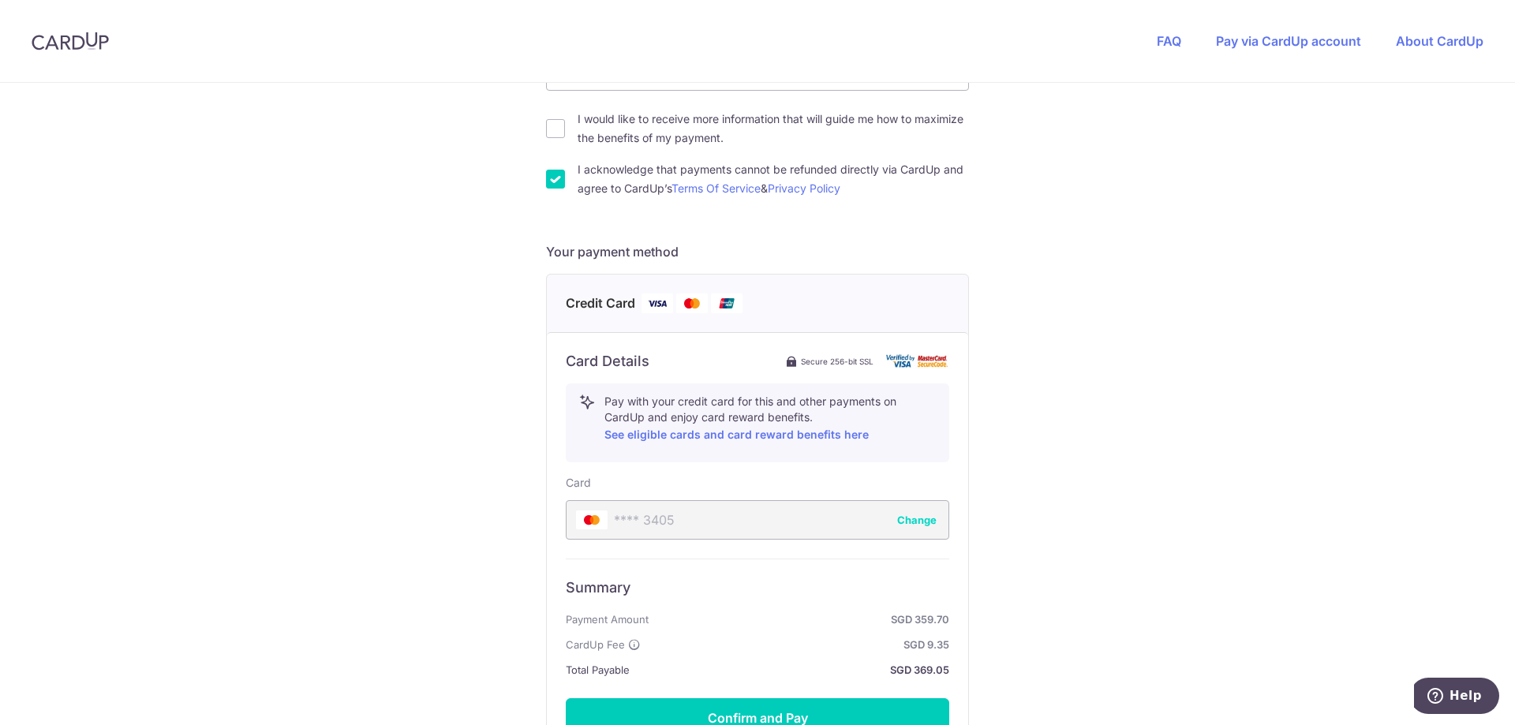
scroll to position [711, 0]
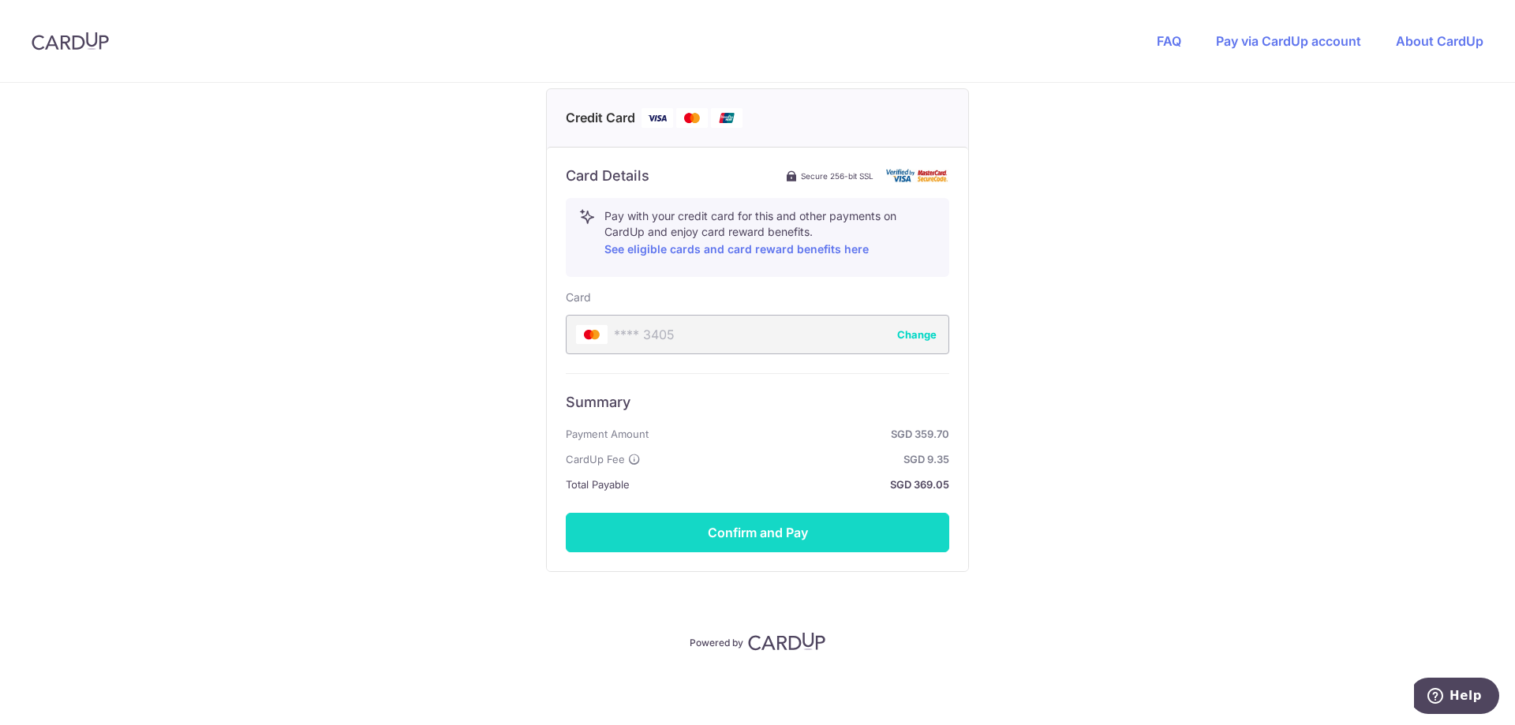
click at [801, 532] on button "Confirm and Pay" at bounding box center [757, 532] width 383 height 39
